Goal: Task Accomplishment & Management: Complete application form

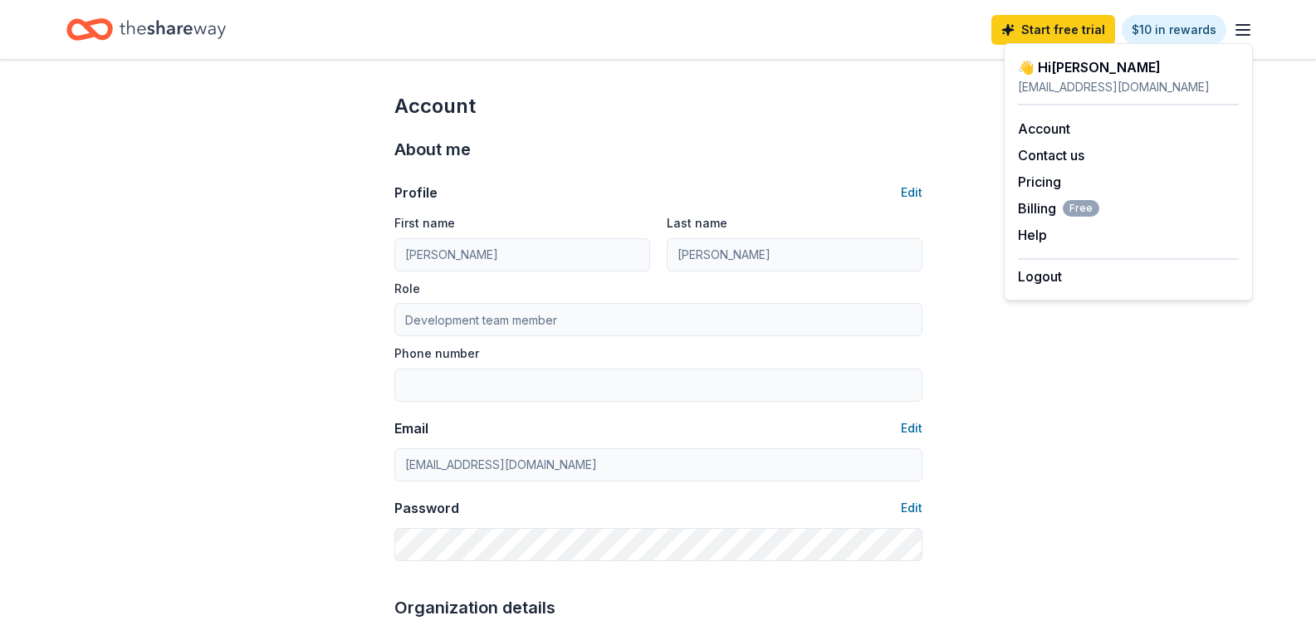
drag, startPoint x: 71, startPoint y: 37, endPoint x: 96, endPoint y: 40, distance: 25.0
click at [71, 37] on icon "Home" at bounding box center [82, 29] width 26 height 17
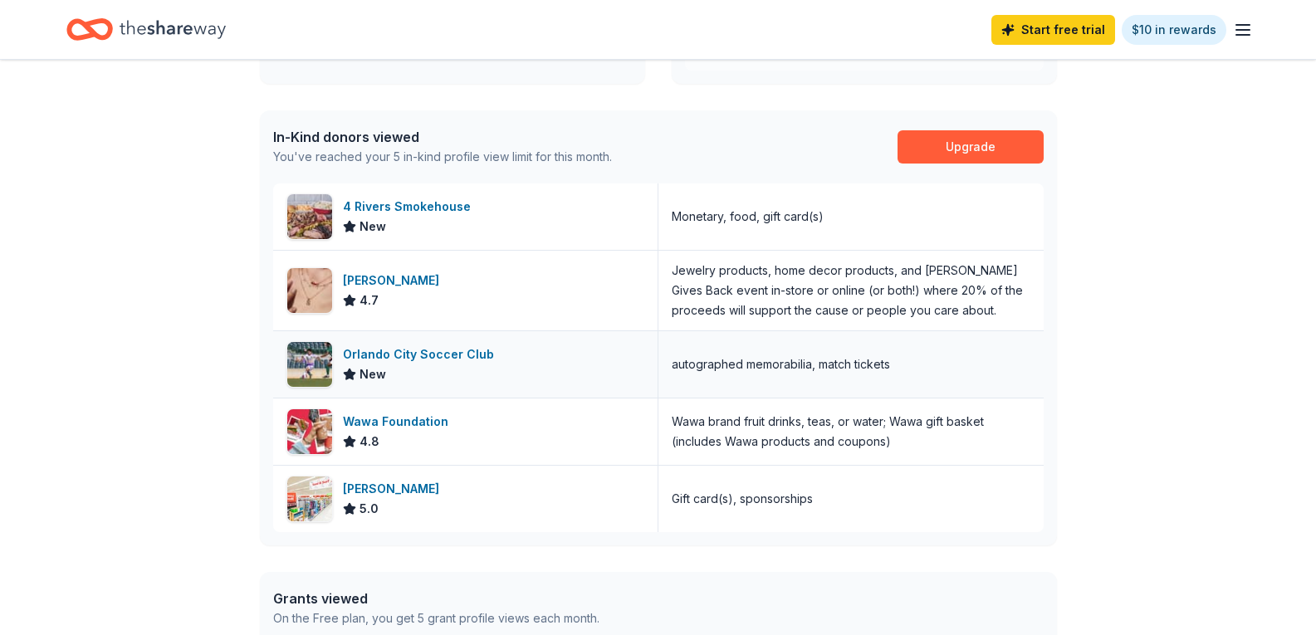
scroll to position [498, 0]
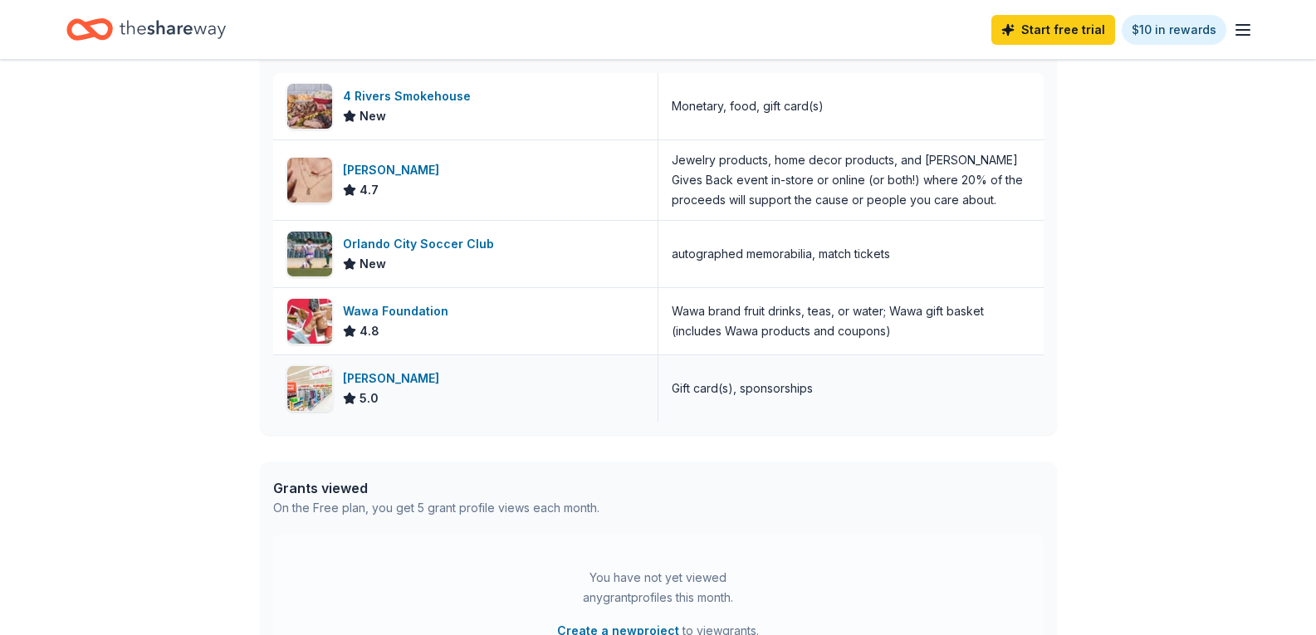
click at [353, 387] on div "[PERSON_NAME]" at bounding box center [394, 379] width 103 height 20
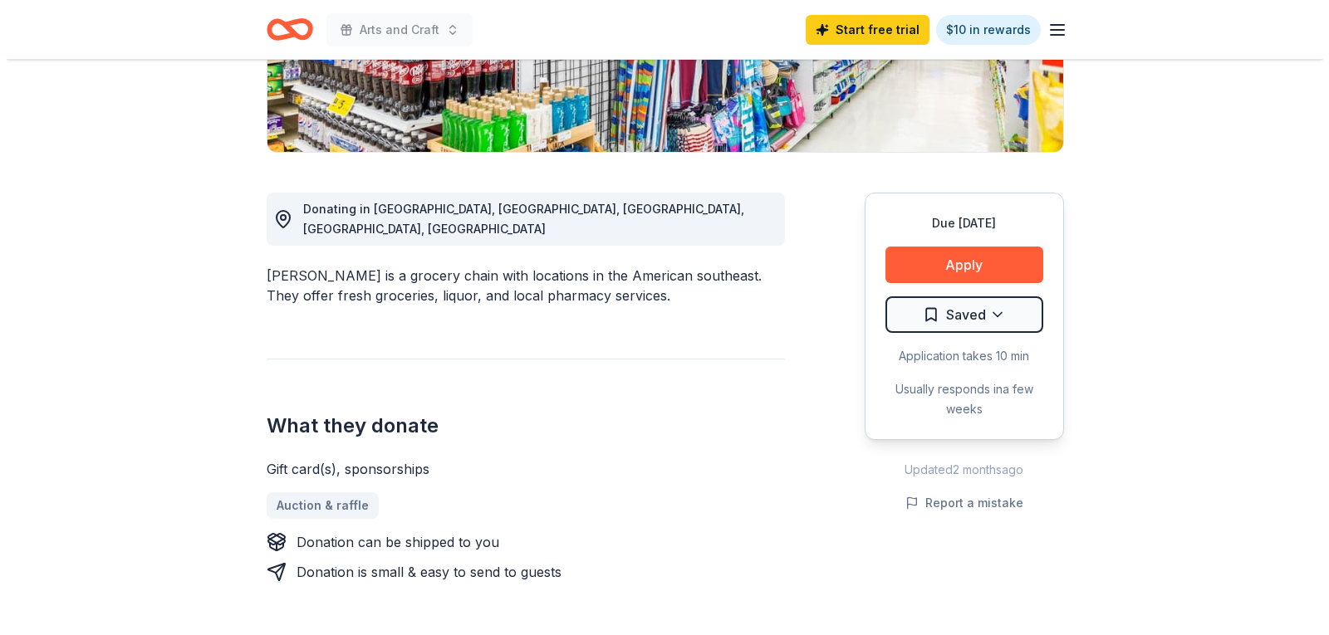
scroll to position [332, 0]
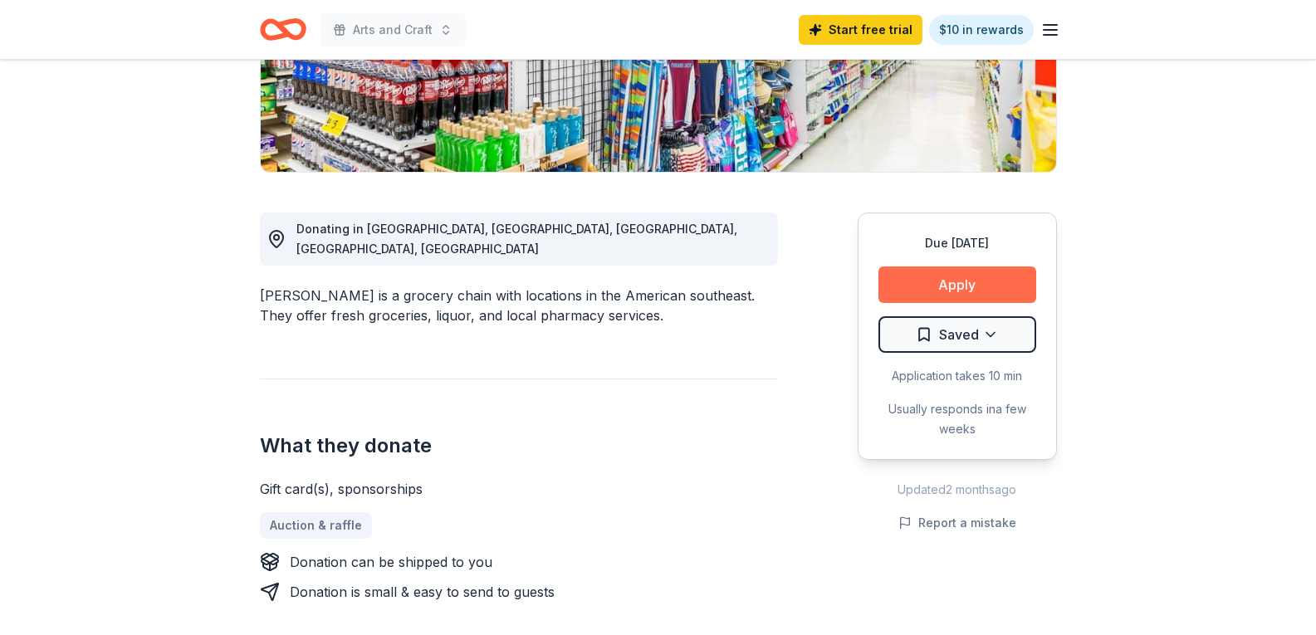
click at [1020, 281] on button "Apply" at bounding box center [958, 285] width 158 height 37
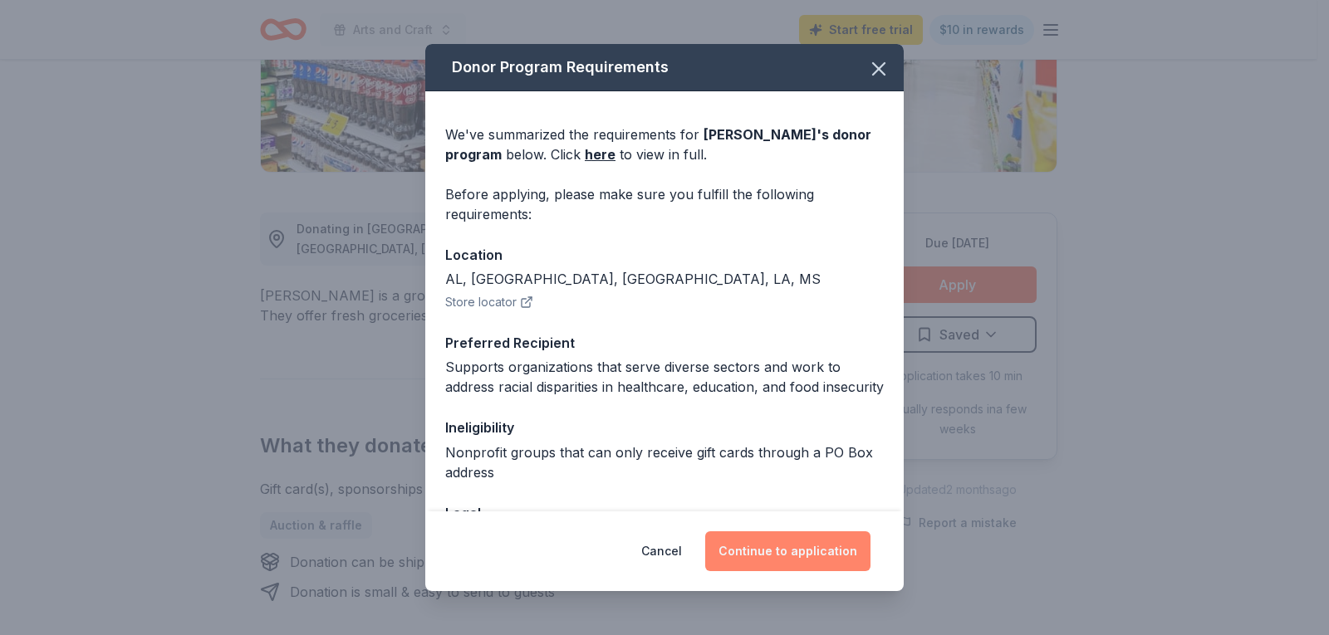
click at [762, 548] on button "Continue to application" at bounding box center [787, 551] width 165 height 40
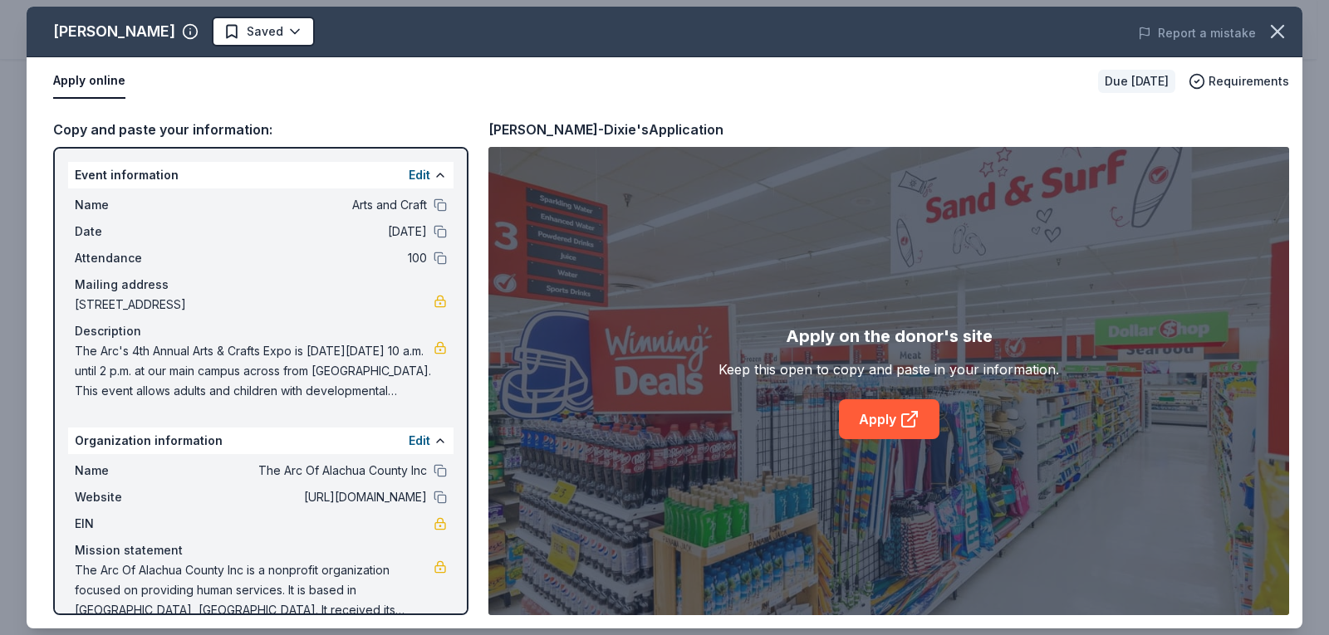
scroll to position [27, 0]
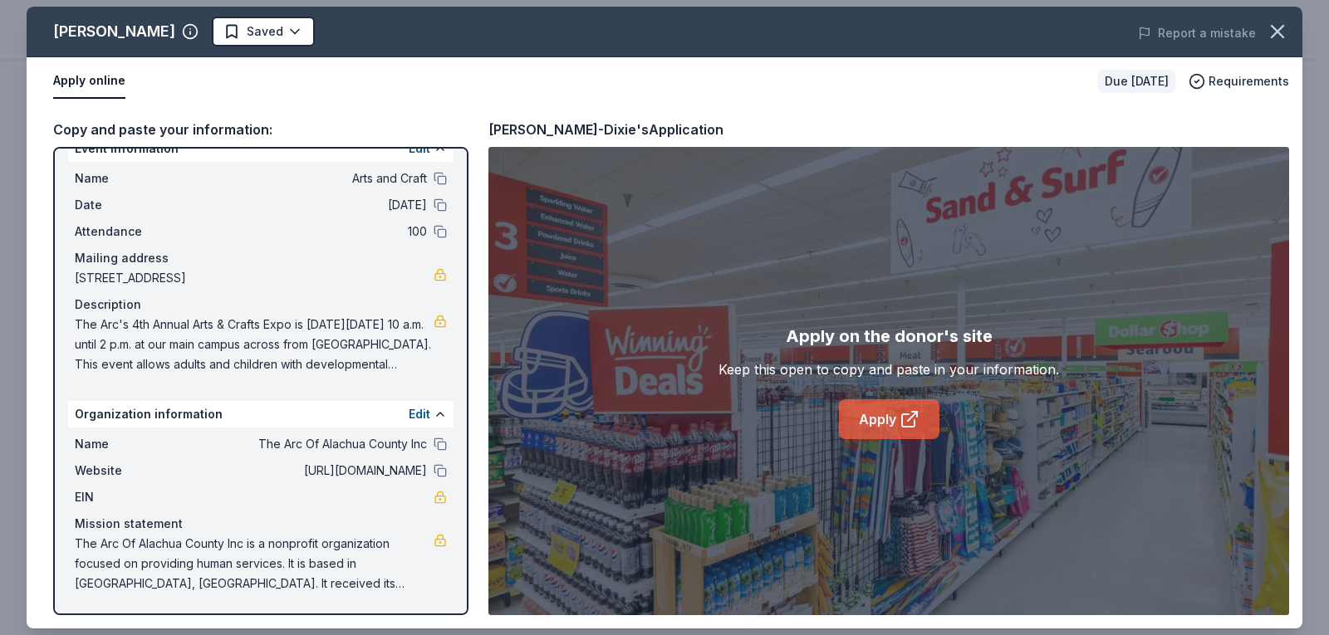
click at [893, 429] on link "Apply" at bounding box center [889, 419] width 100 height 40
